Goal: Information Seeking & Learning: Learn about a topic

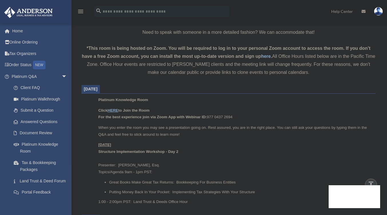
scroll to position [179, 0]
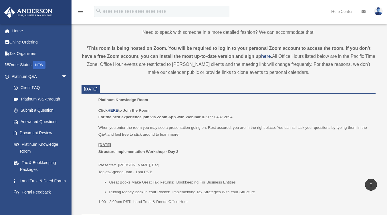
click at [183, 106] on div "Platinum Knowledge Room Click HERE to Join the Room For the best experience joi…" at bounding box center [234, 152] width 273 height 112
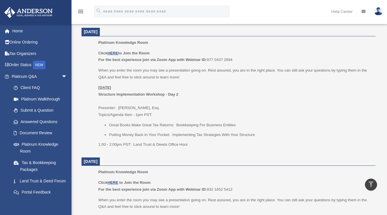
click at [100, 107] on p "[DATE] Structure Implementation Workshop - Day 2 Presenter: [PERSON_NAME], Esq.…" at bounding box center [234, 101] width 273 height 34
click at [99, 107] on p "[DATE] Structure Implementation Workshop - Day 2 Presenter: [PERSON_NAME], Esq.…" at bounding box center [234, 101] width 273 height 34
click at [132, 99] on p "[DATE] Structure Implementation Workshop - Day 2 Presenter: [PERSON_NAME], Esq.…" at bounding box center [234, 101] width 273 height 34
drag, startPoint x: 99, startPoint y: 85, endPoint x: 143, endPoint y: 86, distance: 44.3
click at [143, 86] on p "[DATE] Structure Implementation Workshop - Day 2 Presenter: [PERSON_NAME], Esq.…" at bounding box center [234, 101] width 273 height 34
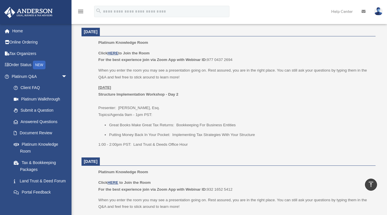
click at [143, 87] on p "[DATE] Structure Implementation Workshop - Day 2 Presenter: [PERSON_NAME], Esq.…" at bounding box center [234, 101] width 273 height 34
drag, startPoint x: 97, startPoint y: 106, endPoint x: 157, endPoint y: 106, distance: 59.8
click at [157, 106] on ul "Platinum Knowledge Room Click HERE to Join the Room For the best experience joi…" at bounding box center [229, 95] width 286 height 112
click at [160, 106] on p "[DATE] Structure Implementation Workshop - Day 2 Presenter: [PERSON_NAME], Esq.…" at bounding box center [234, 101] width 273 height 34
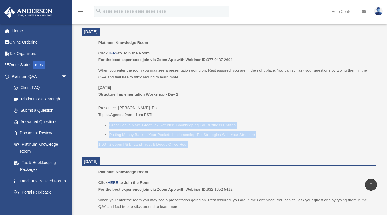
drag, startPoint x: 107, startPoint y: 127, endPoint x: 197, endPoint y: 145, distance: 91.3
click at [194, 145] on div "Click HERE to Join the Room For the best experience join via Zoom App with Webi…" at bounding box center [234, 99] width 273 height 98
click at [207, 147] on p "1:00 - 2:00pm PST: Land Trust & Deeds Office Hour" at bounding box center [234, 144] width 273 height 7
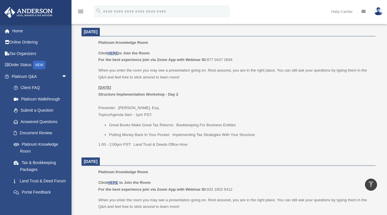
click at [226, 113] on p "[DATE] Structure Implementation Workshop - Day 2 Presenter: [PERSON_NAME], Esq.…" at bounding box center [234, 101] width 273 height 34
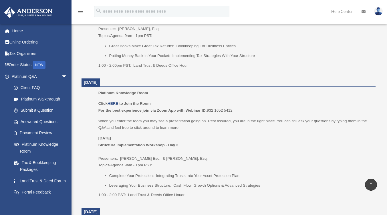
scroll to position [322, 0]
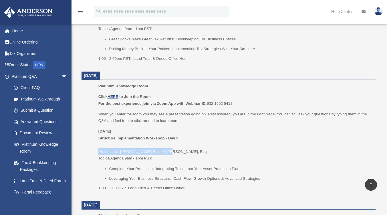
drag, startPoint x: 96, startPoint y: 150, endPoint x: 167, endPoint y: 149, distance: 71.2
click at [167, 149] on ul "Platinum Knowledge Room Click HERE to Join the Room For the best experience joi…" at bounding box center [229, 139] width 286 height 112
click at [162, 160] on p "[DATE] Structure Implementation Workshop - Day 3 Presenters: [PERSON_NAME]. & […" at bounding box center [234, 145] width 273 height 34
click at [144, 156] on p "[DATE] Structure Implementation Workshop - Day 3 Presenters: [PERSON_NAME]. & […" at bounding box center [234, 145] width 273 height 34
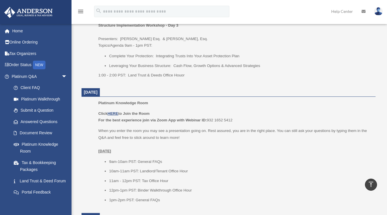
scroll to position [436, 0]
